Goal: Task Accomplishment & Management: Use online tool/utility

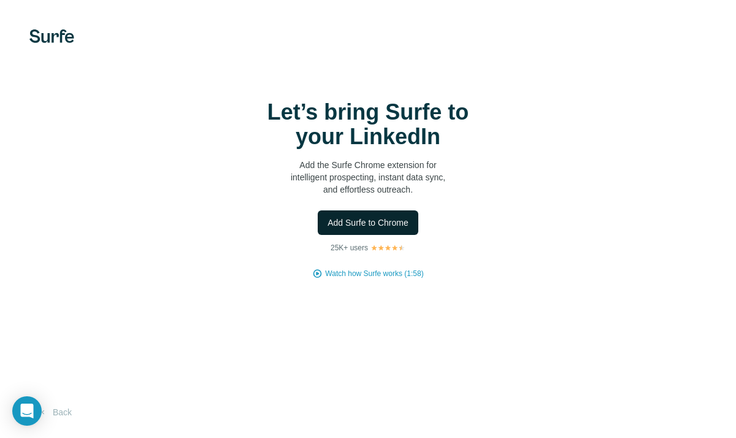
click at [340, 229] on button "Add Surfe to Chrome" at bounding box center [368, 222] width 101 height 25
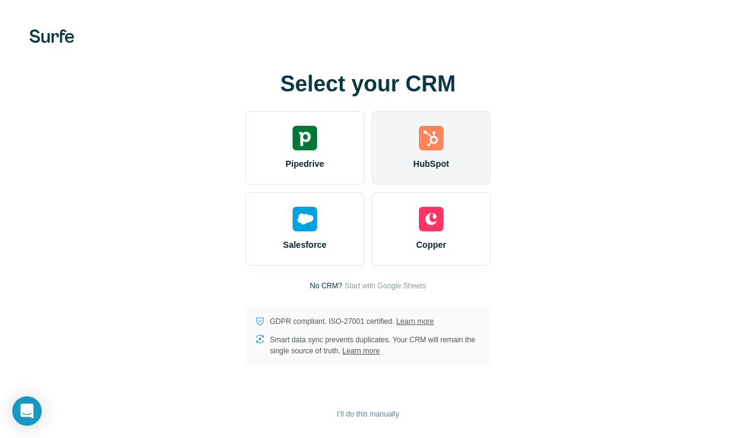
click at [435, 153] on div "HubSpot" at bounding box center [431, 148] width 119 height 74
click at [470, 167] on div "HubSpot" at bounding box center [431, 148] width 119 height 74
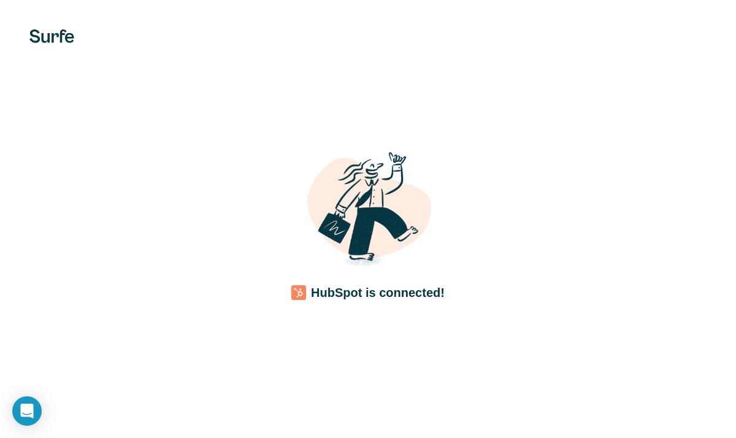
click at [240, 335] on div "HubSpot is connected!" at bounding box center [368, 219] width 736 height 438
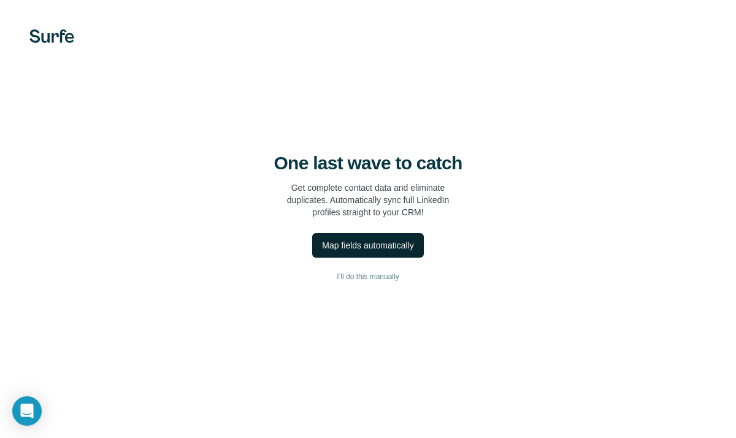
click at [397, 245] on div "Map fields automatically" at bounding box center [367, 245] width 91 height 12
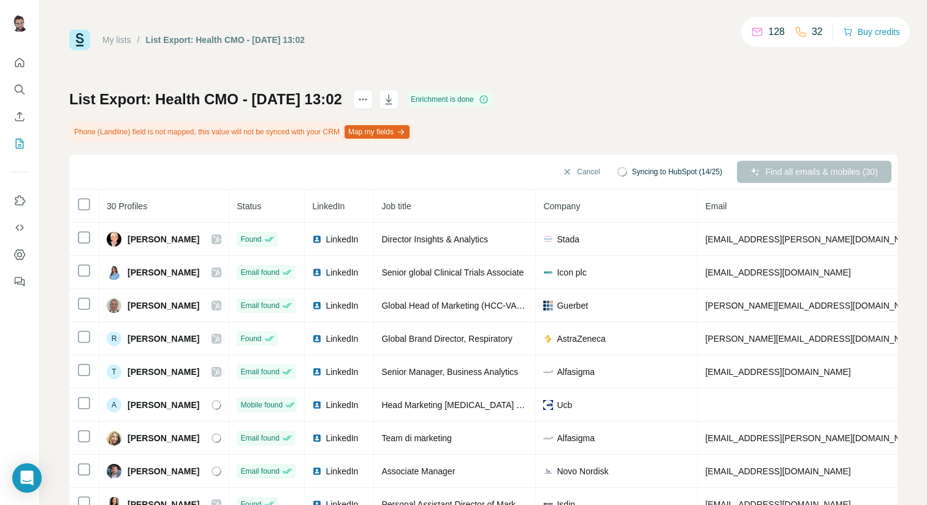
click at [408, 134] on button "Map my fields" at bounding box center [377, 131] width 65 height 13
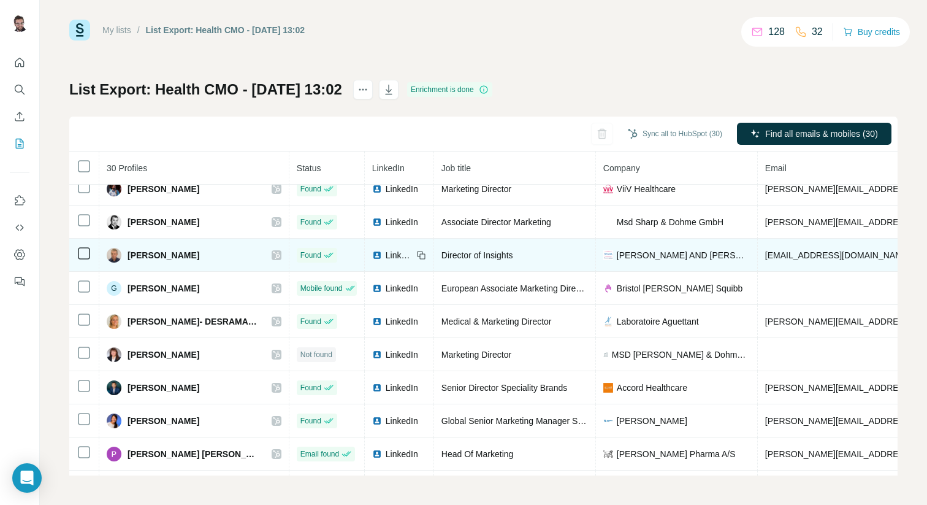
scroll to position [703, 0]
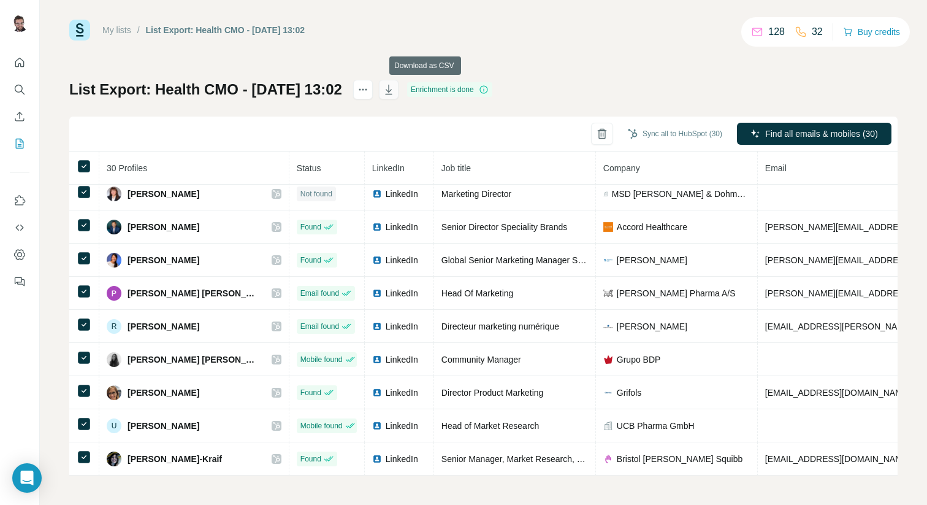
click at [395, 88] on icon "button" at bounding box center [389, 89] width 12 height 12
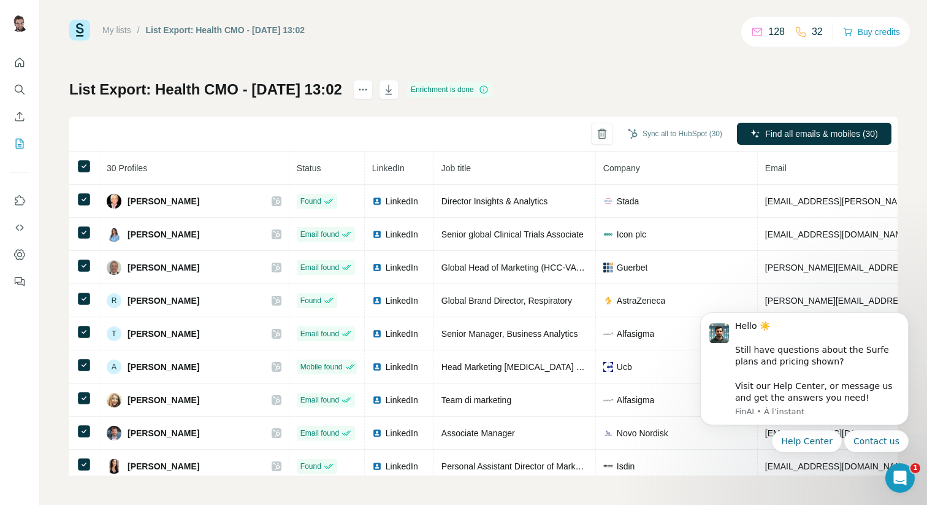
scroll to position [0, 0]
